Goal: Use online tool/utility: Use online tool/utility

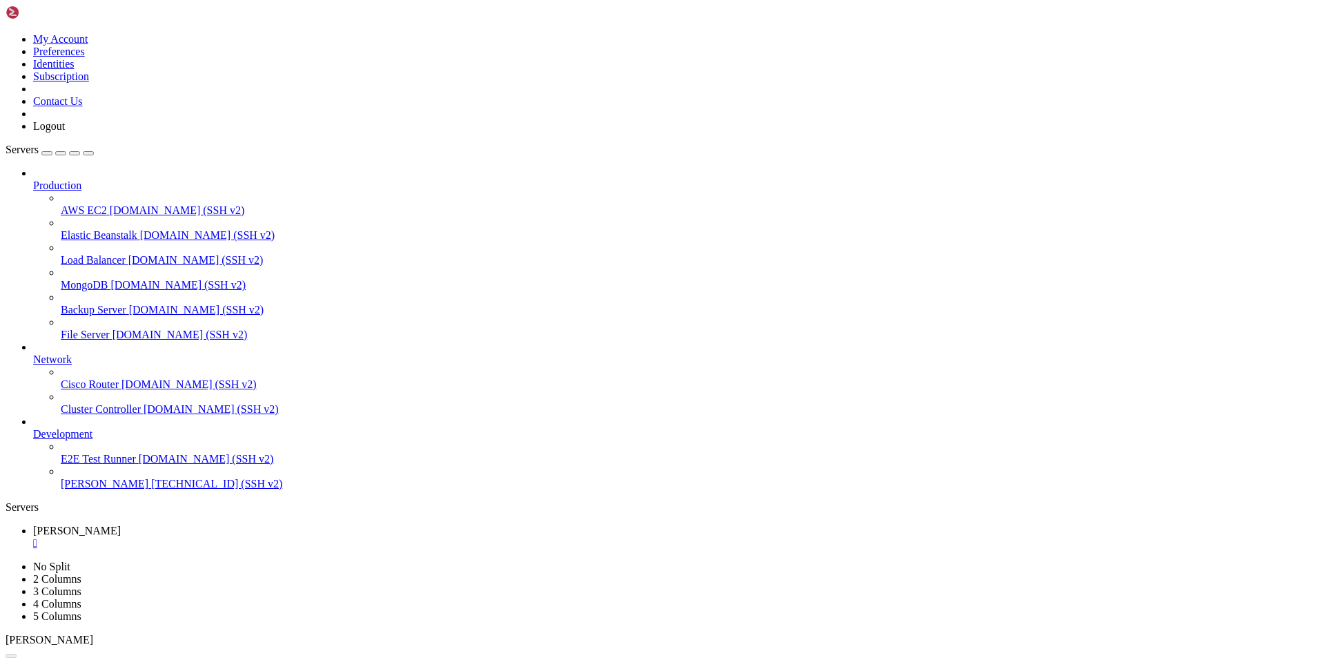
scroll to position [6, 1]
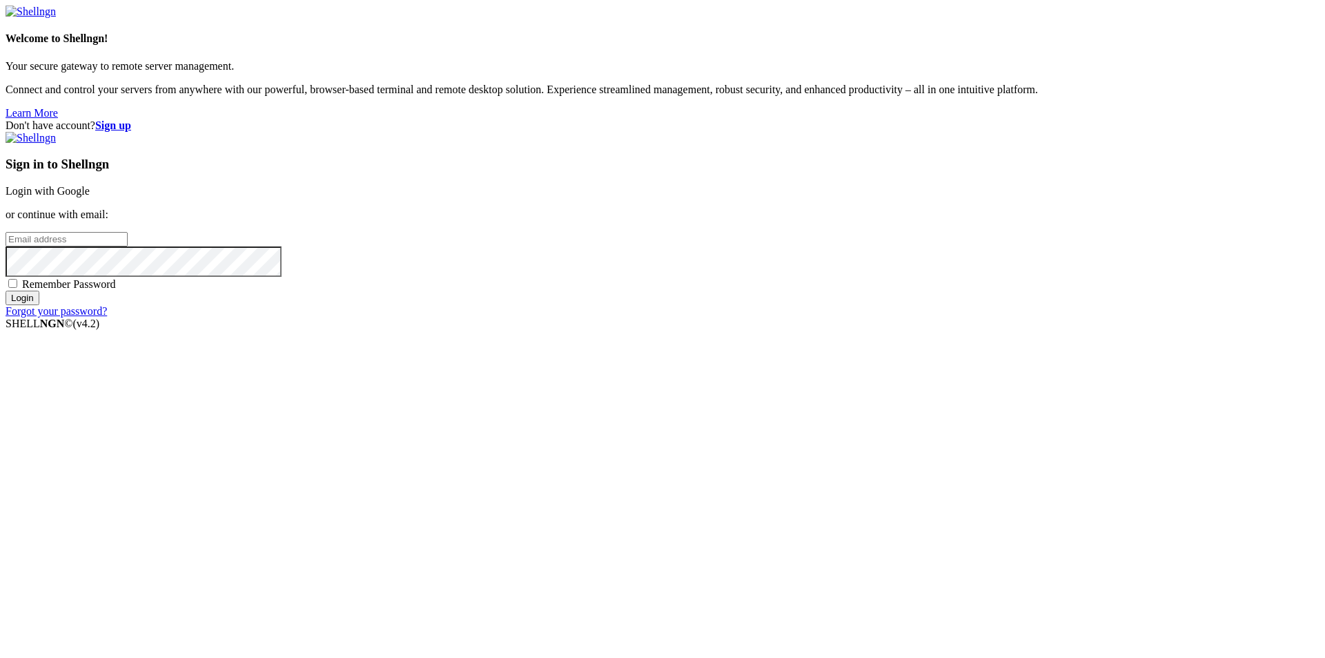
click at [90, 197] on link "Login with Google" at bounding box center [48, 191] width 84 height 12
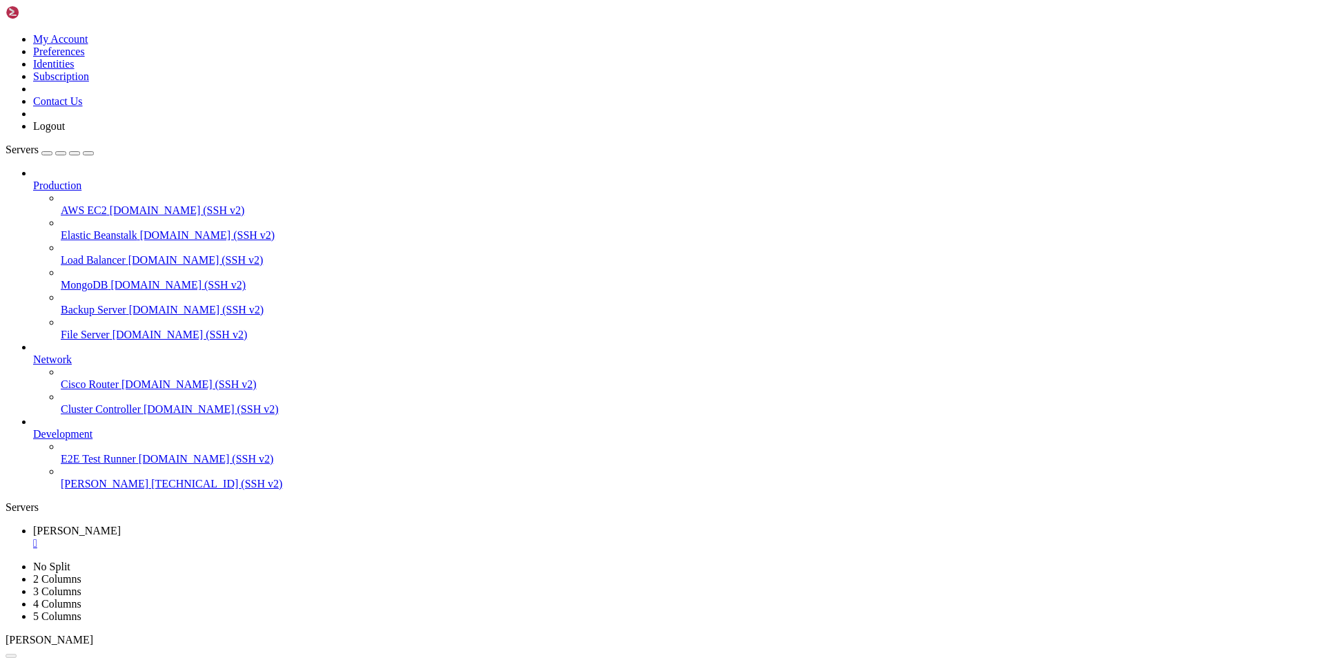
scroll to position [13412, 0]
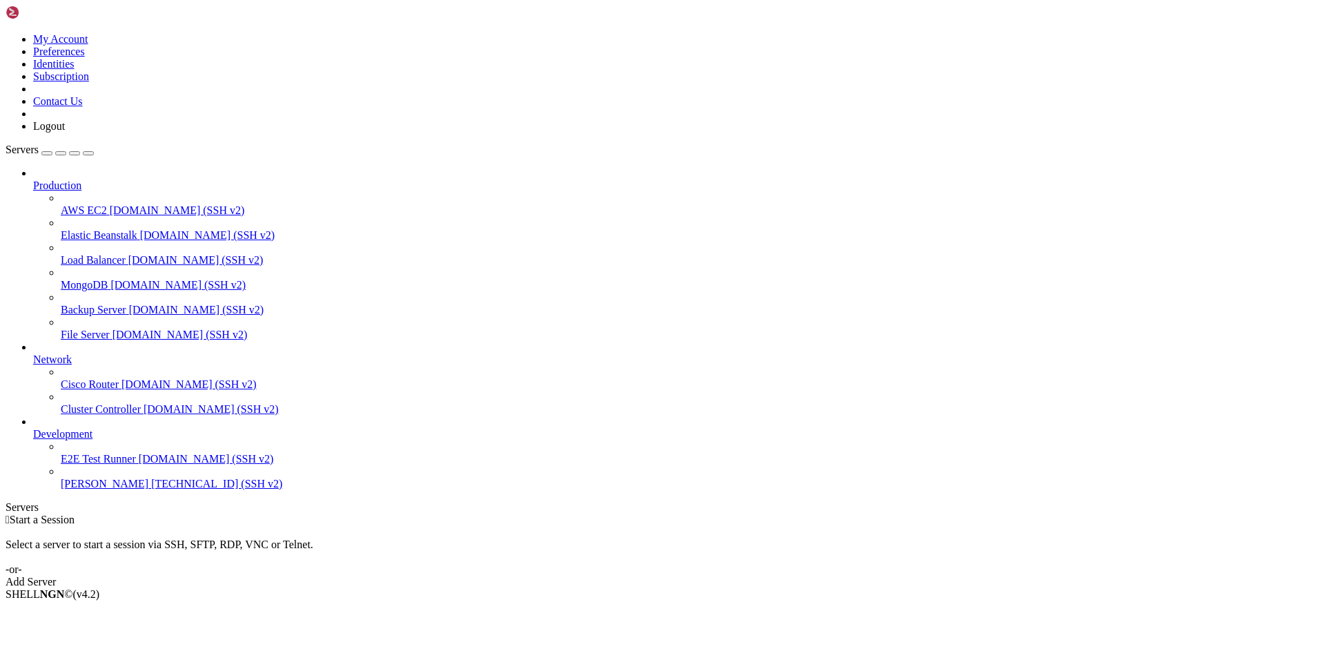
click at [151, 489] on span "[TECHNICAL_ID] (SSH v2)" at bounding box center [216, 484] width 131 height 12
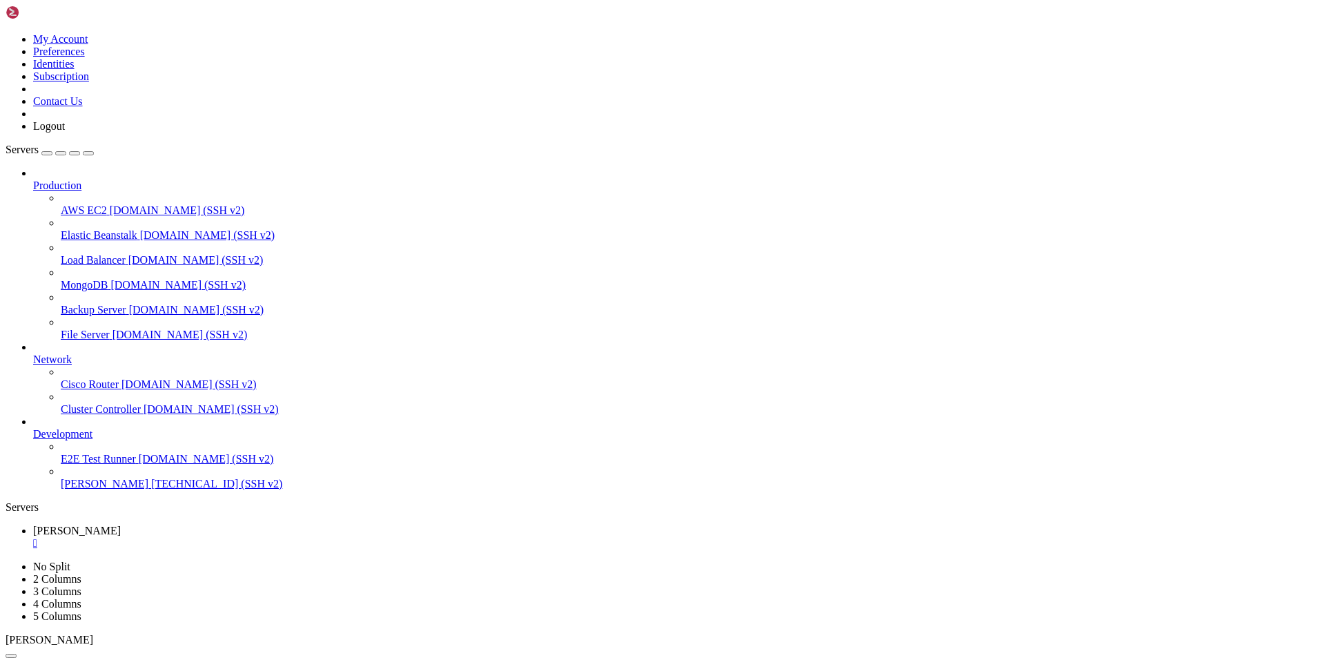
drag, startPoint x: 244, startPoint y: 1006, endPoint x: 661, endPoint y: 988, distance: 417.3
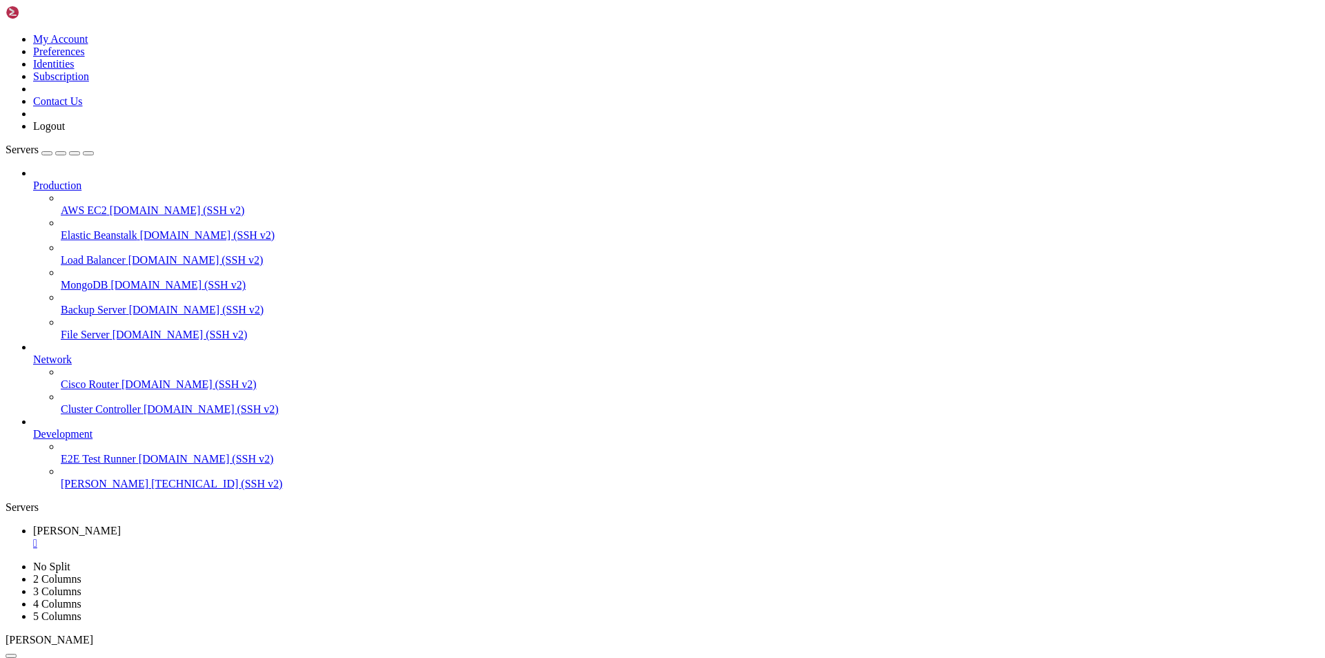
drag, startPoint x: 216, startPoint y: 1024, endPoint x: 488, endPoint y: 1059, distance: 274.2
